Goal: Task Accomplishment & Management: Manage account settings

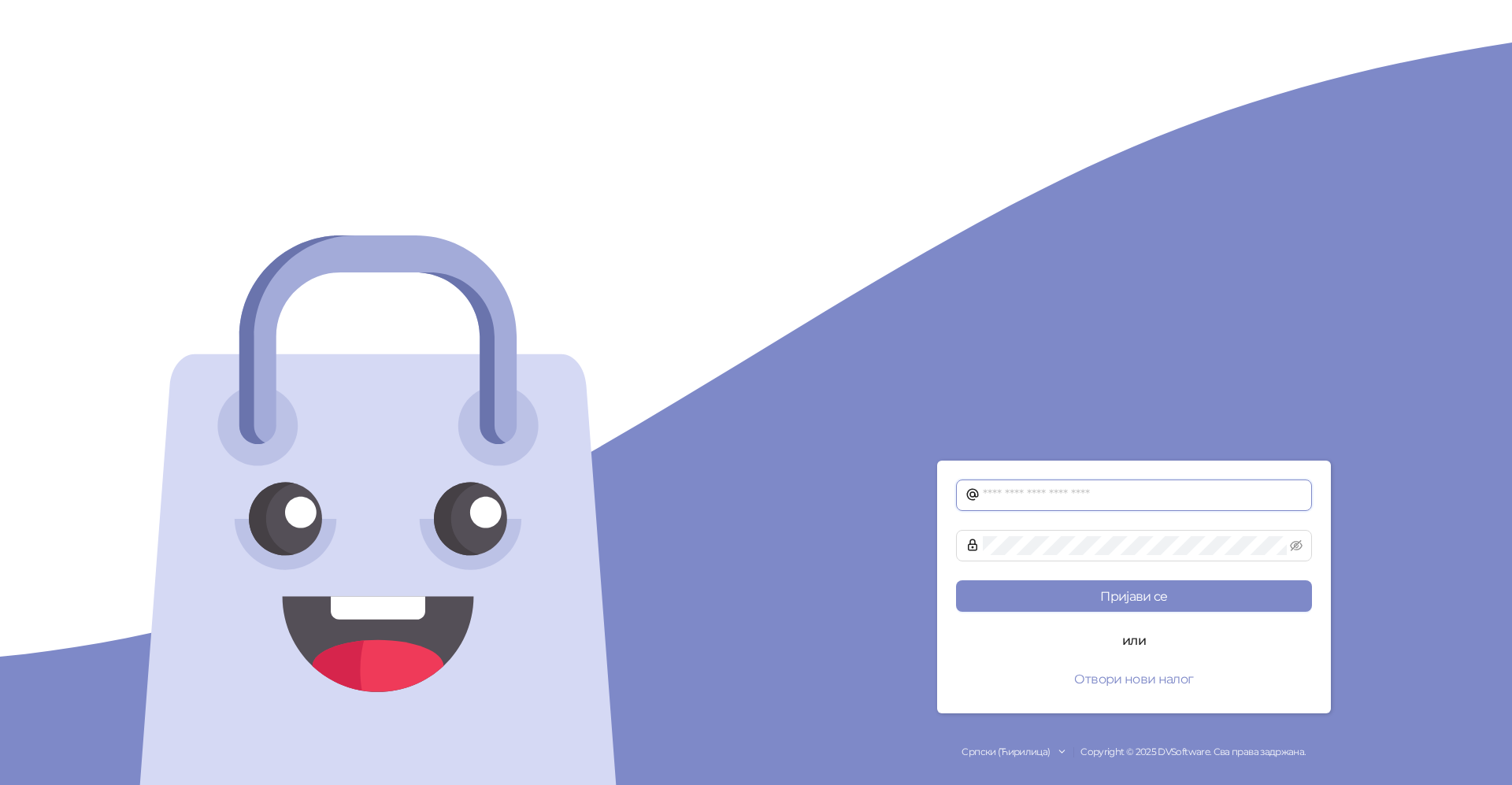
click at [1039, 499] on input "text" at bounding box center [1142, 495] width 320 height 19
type input "**********"
click at [1084, 578] on form "**********" at bounding box center [1134, 587] width 394 height 253
click at [1084, 601] on button "Пријави се" at bounding box center [1134, 595] width 356 height 31
